Goal: Task Accomplishment & Management: Use online tool/utility

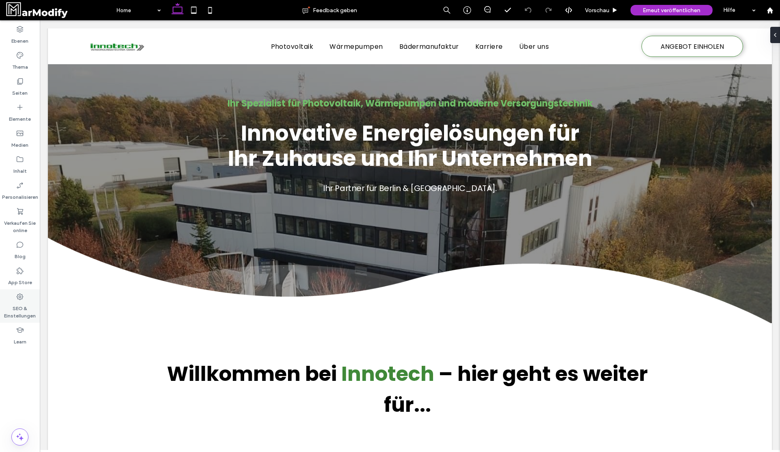
click at [26, 305] on label "SEO & Einstellungen" at bounding box center [20, 310] width 40 height 19
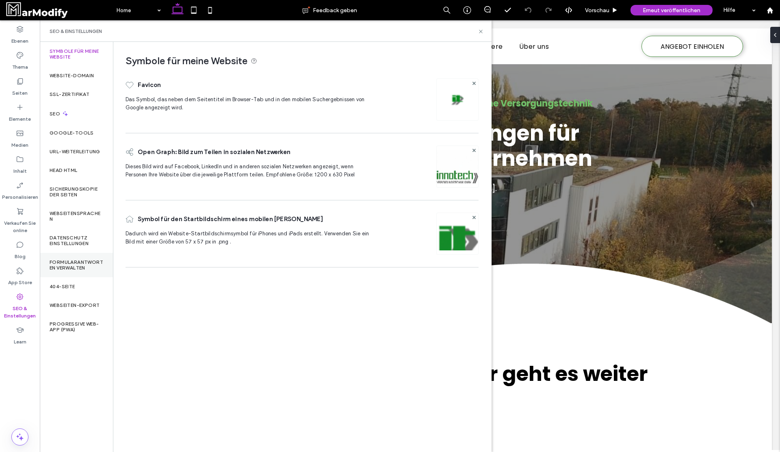
click at [80, 272] on div "Formularantworten verwalten" at bounding box center [76, 265] width 73 height 24
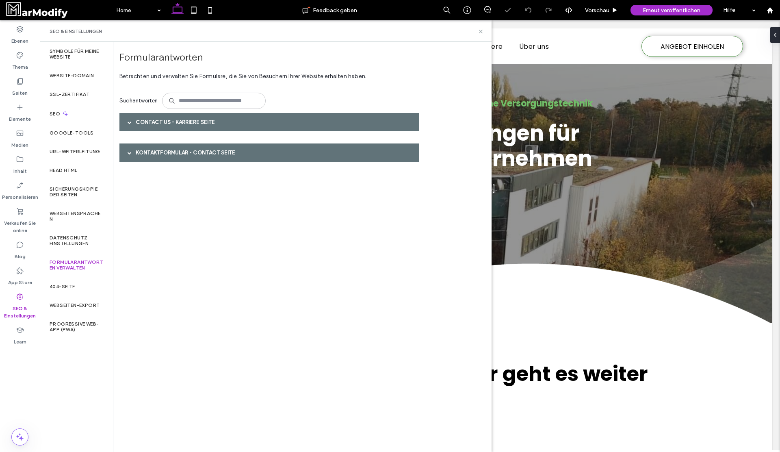
click at [199, 128] on div "Contact Us - Karriere Seite" at bounding box center [268, 122] width 299 height 18
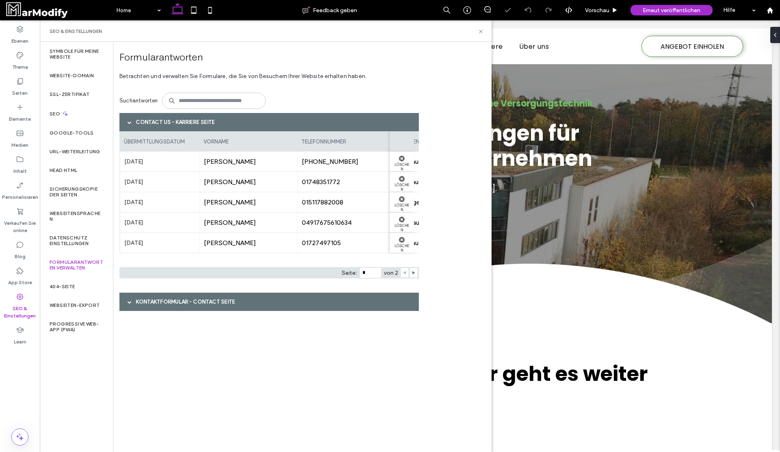
click at [201, 124] on div "Contact Us - Karriere Seite" at bounding box center [268, 122] width 299 height 18
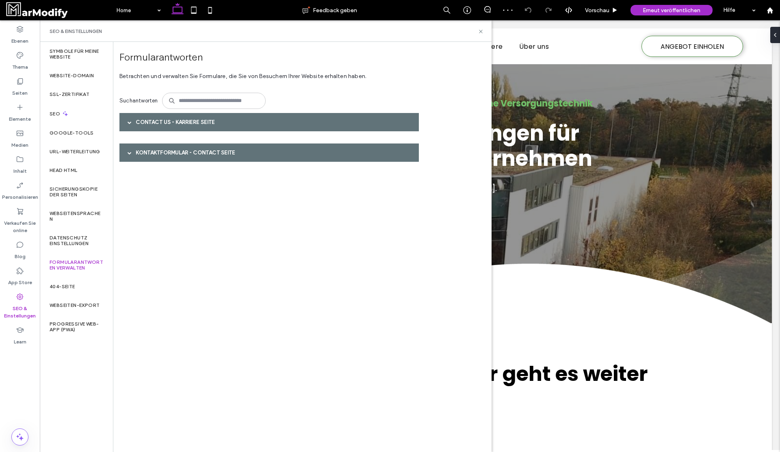
click at [186, 157] on div "Kontaktformular - Contact Seite" at bounding box center [268, 152] width 299 height 18
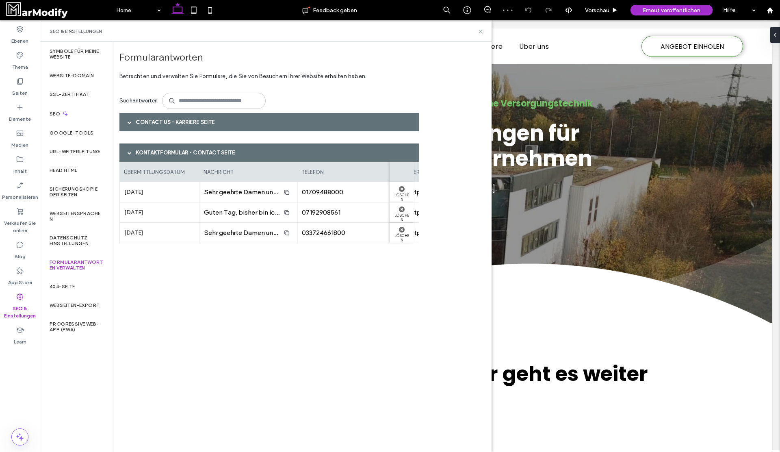
click at [199, 154] on div "Kontaktformular - Contact Seite" at bounding box center [268, 152] width 299 height 18
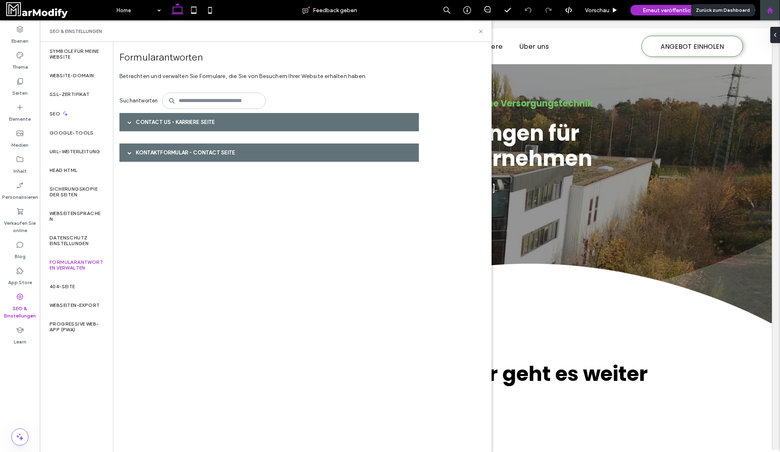
click at [768, 11] on use at bounding box center [769, 10] width 6 height 6
